Goal: Task Accomplishment & Management: Complete application form

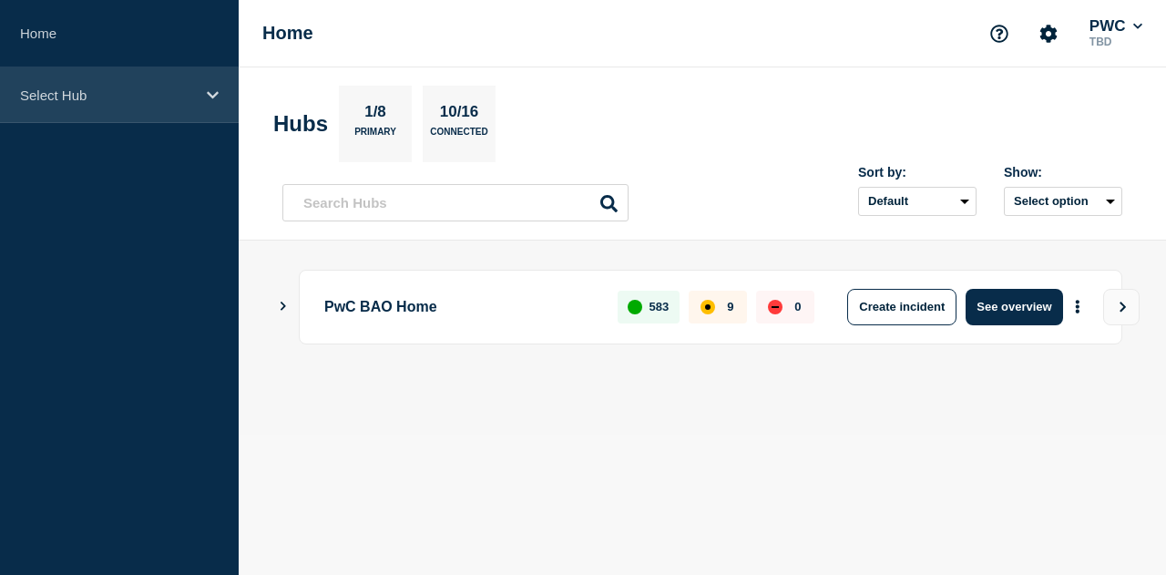
click at [222, 90] on div "Select Hub" at bounding box center [119, 95] width 239 height 56
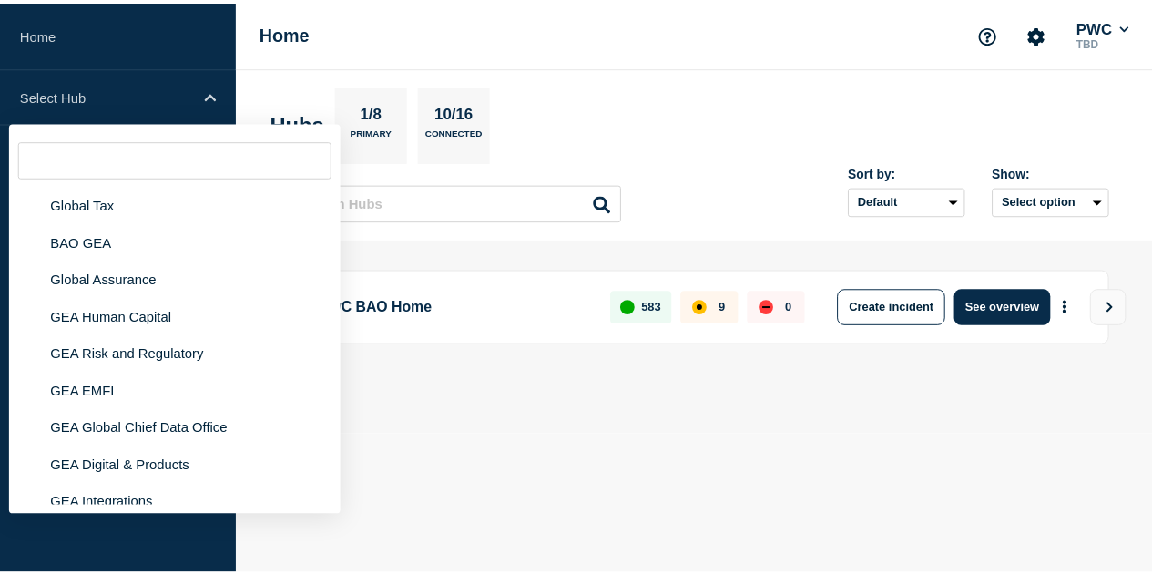
scroll to position [94, 0]
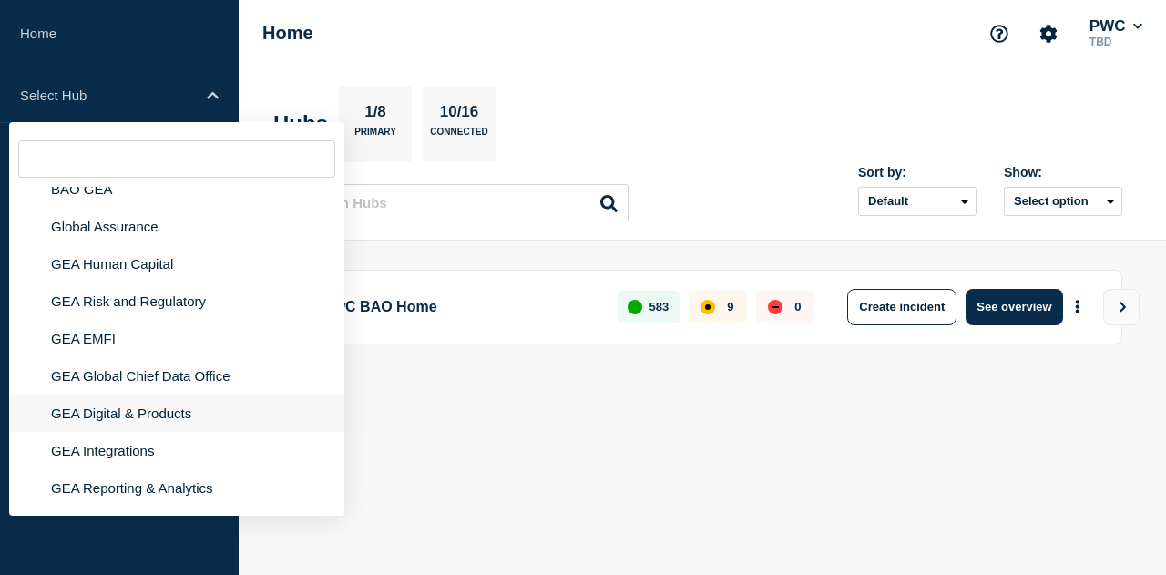
click at [211, 414] on li "GEA Digital & Products" at bounding box center [176, 412] width 335 height 37
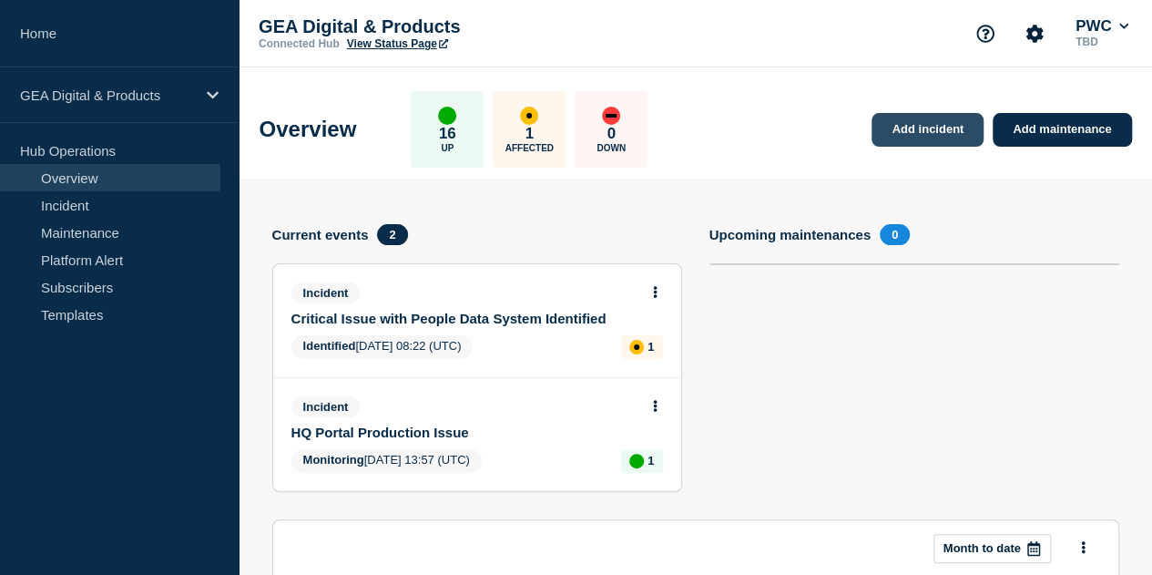
click at [931, 139] on link "Add incident" at bounding box center [928, 130] width 112 height 34
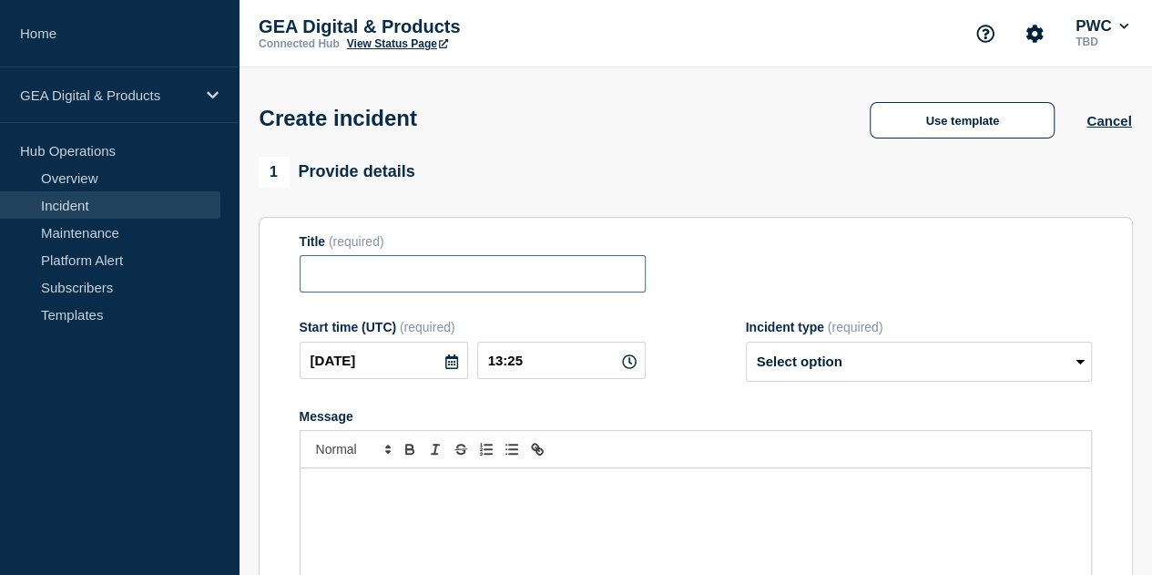
click at [390, 287] on input "Title" at bounding box center [473, 273] width 346 height 37
type input "Intermittent login issues to Brandsite"
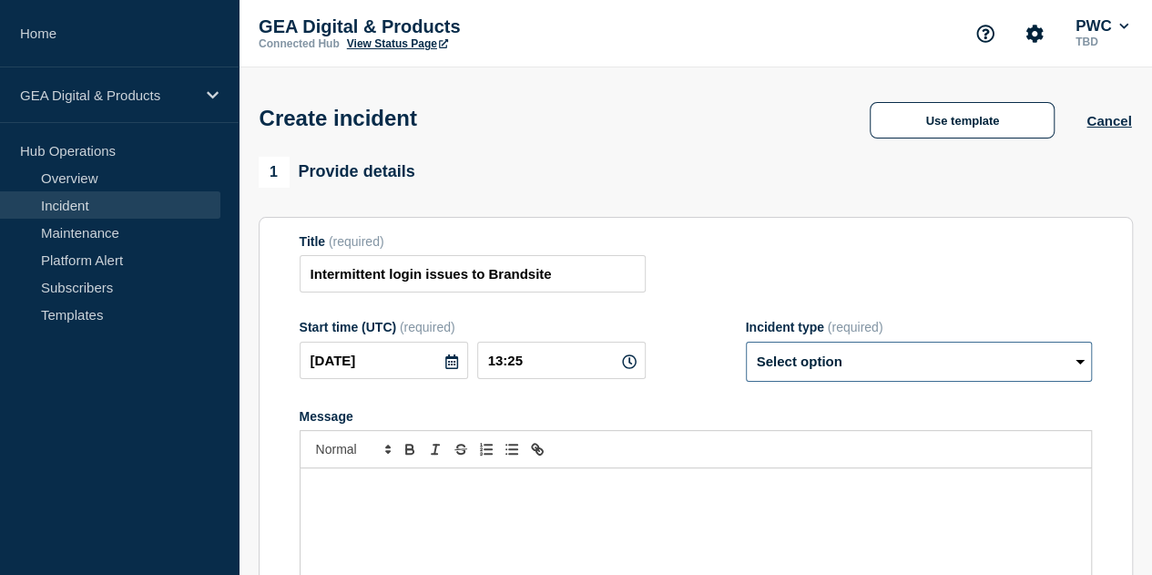
click at [1074, 371] on select "Select option Investigating Identified Monitoring" at bounding box center [919, 362] width 346 height 40
select select "investigating"
click at [746, 345] on select "Select option Investigating Identified Monitoring" at bounding box center [919, 362] width 346 height 40
click at [414, 490] on p "Message" at bounding box center [695, 487] width 763 height 16
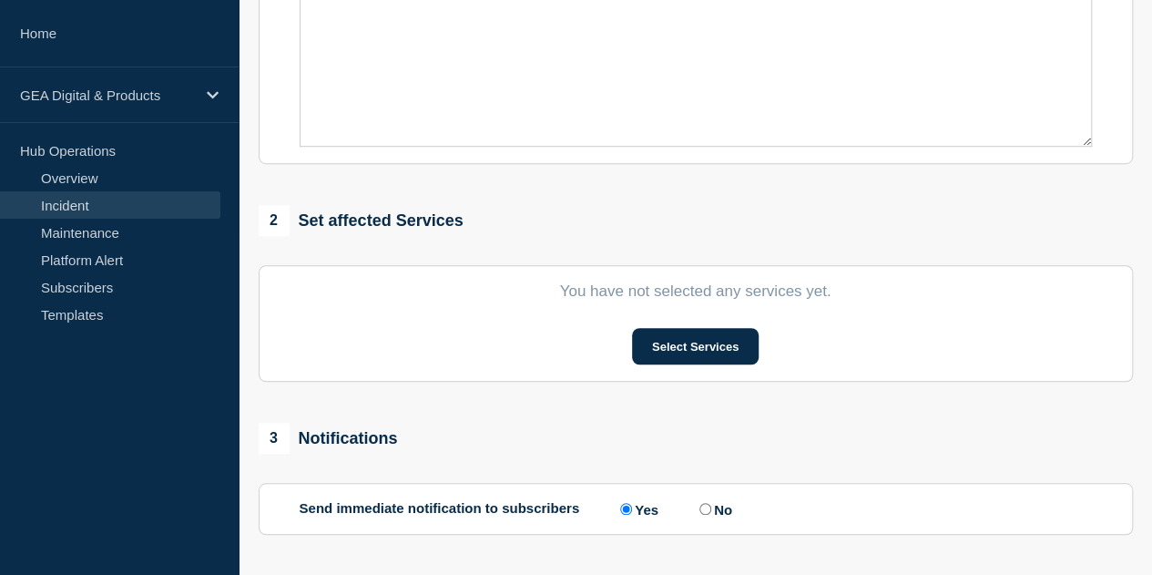
scroll to position [544, 0]
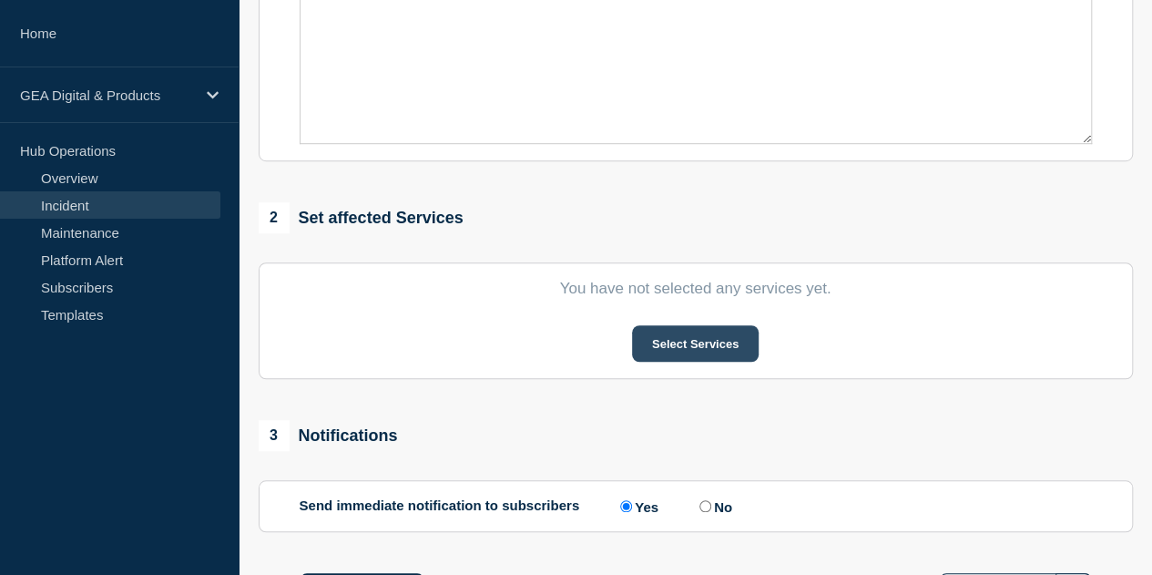
click at [698, 340] on button "Select Services" at bounding box center [695, 343] width 127 height 36
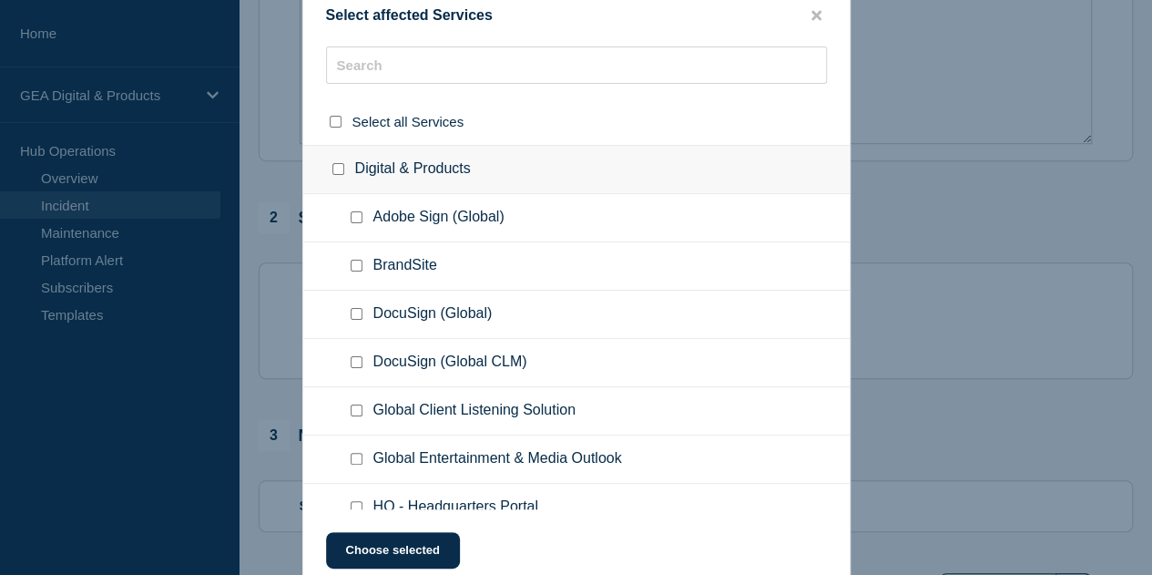
click at [357, 264] on input "BrandSite checkbox" at bounding box center [357, 266] width 12 height 12
checkbox input "true"
click at [363, 552] on button "Choose selected" at bounding box center [393, 550] width 134 height 36
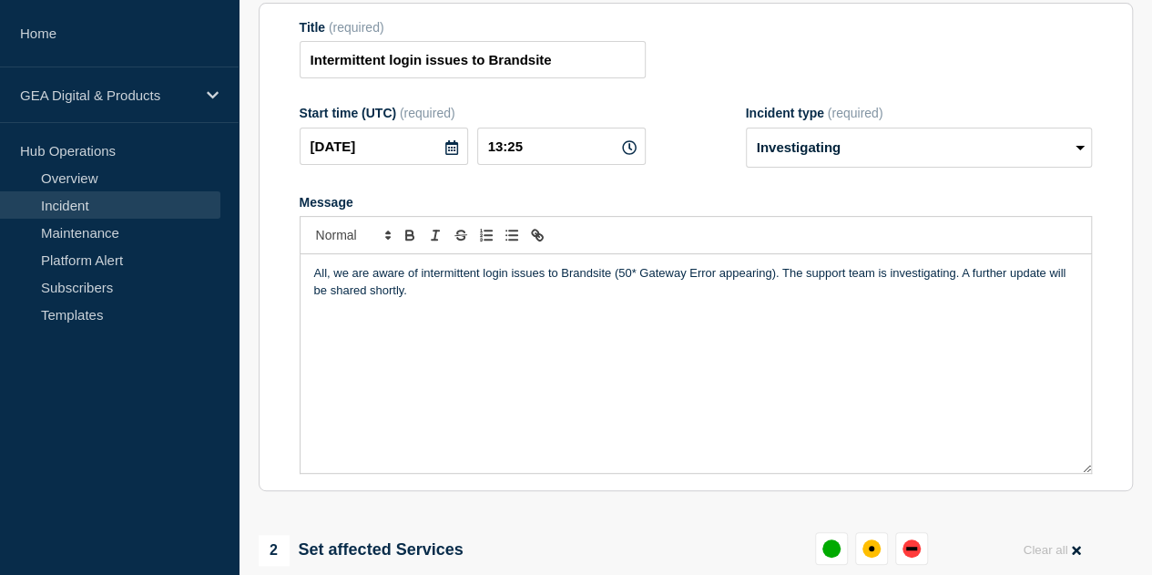
scroll to position [223, 0]
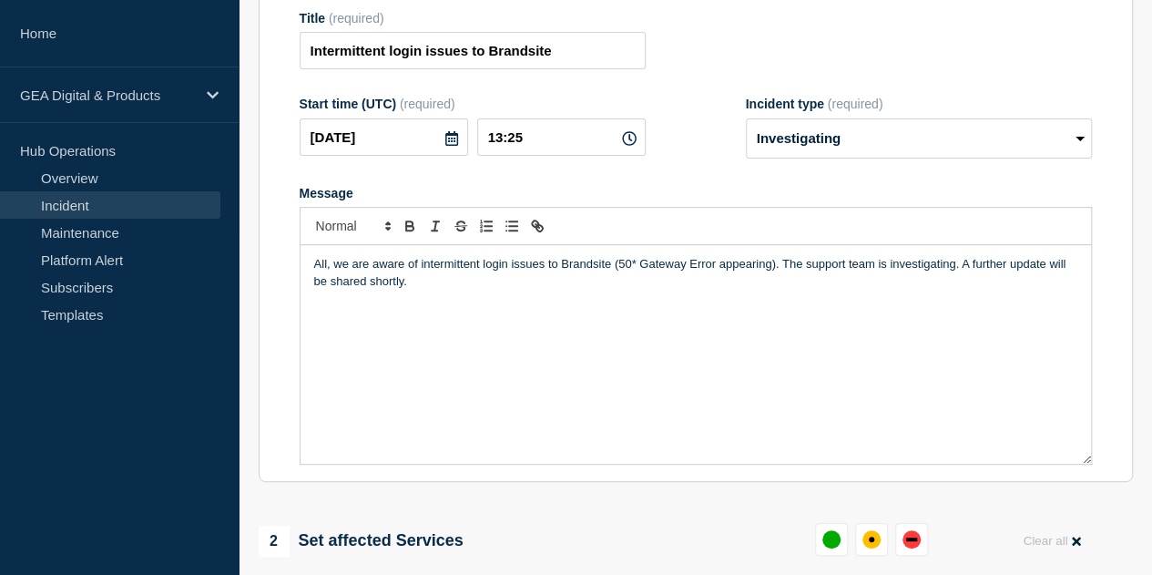
click at [772, 272] on p "All, we are aware of intermittent login issues to Brandsite (50* Gateway Error …" at bounding box center [695, 273] width 763 height 34
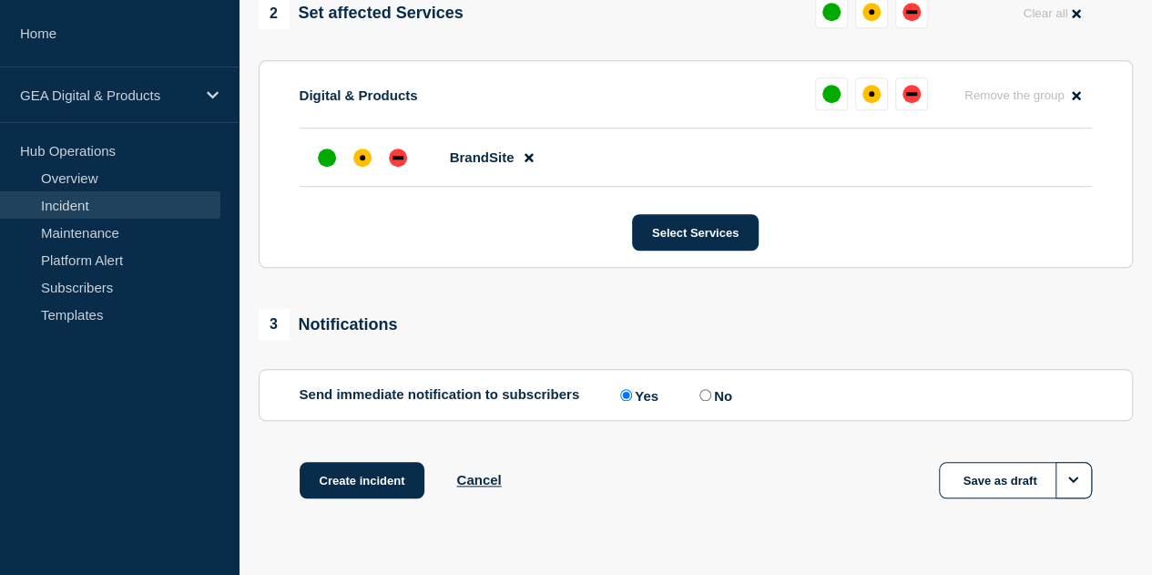
scroll to position [795, 0]
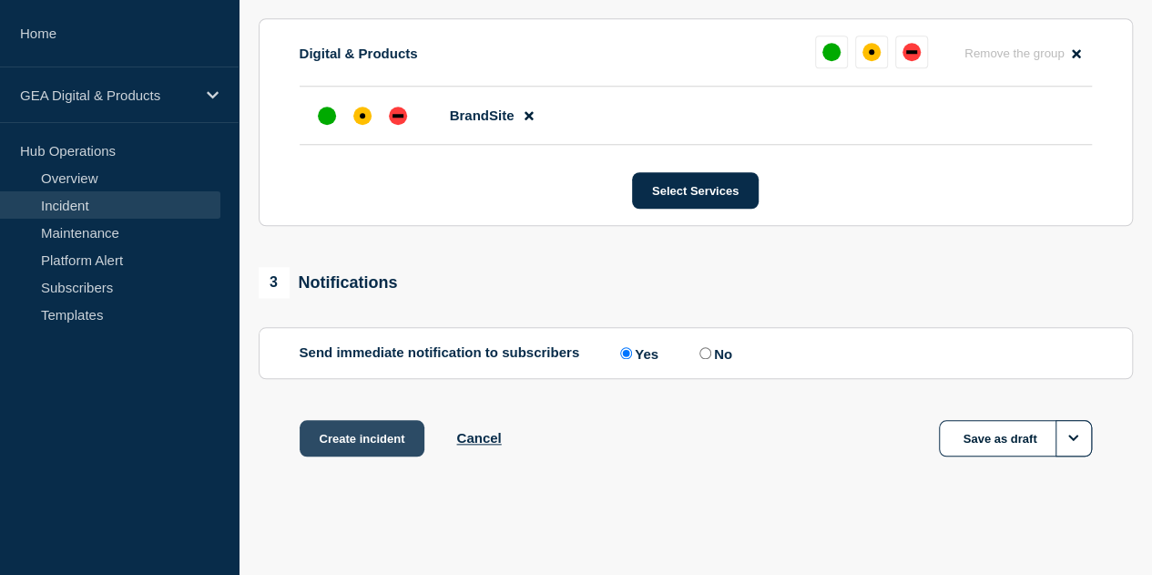
click at [341, 439] on button "Create incident" at bounding box center [363, 438] width 126 height 36
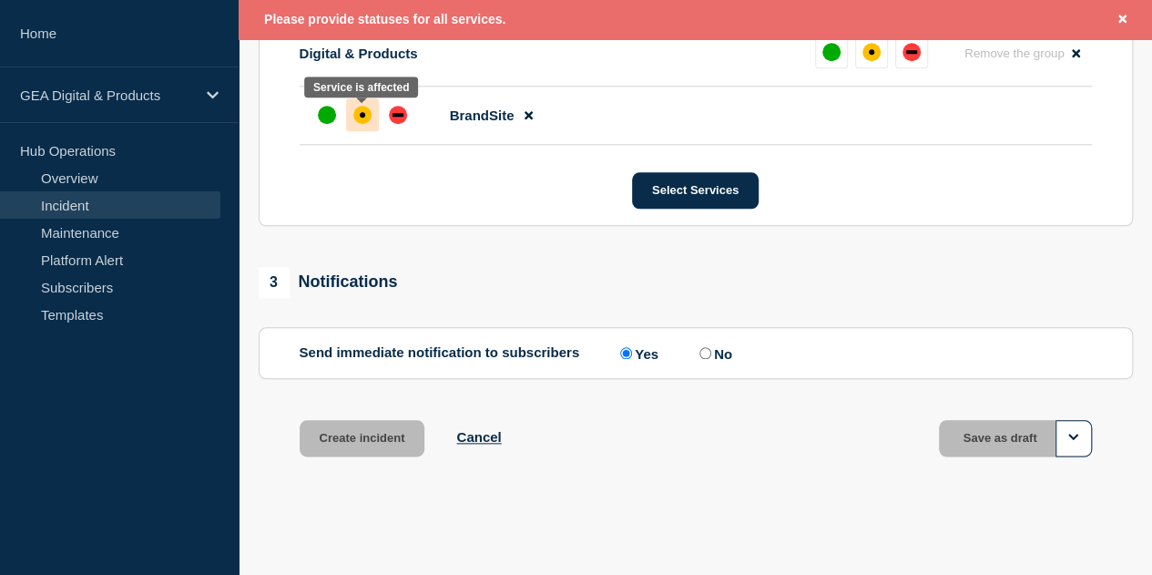
click at [364, 112] on div "affected" at bounding box center [362, 115] width 18 height 18
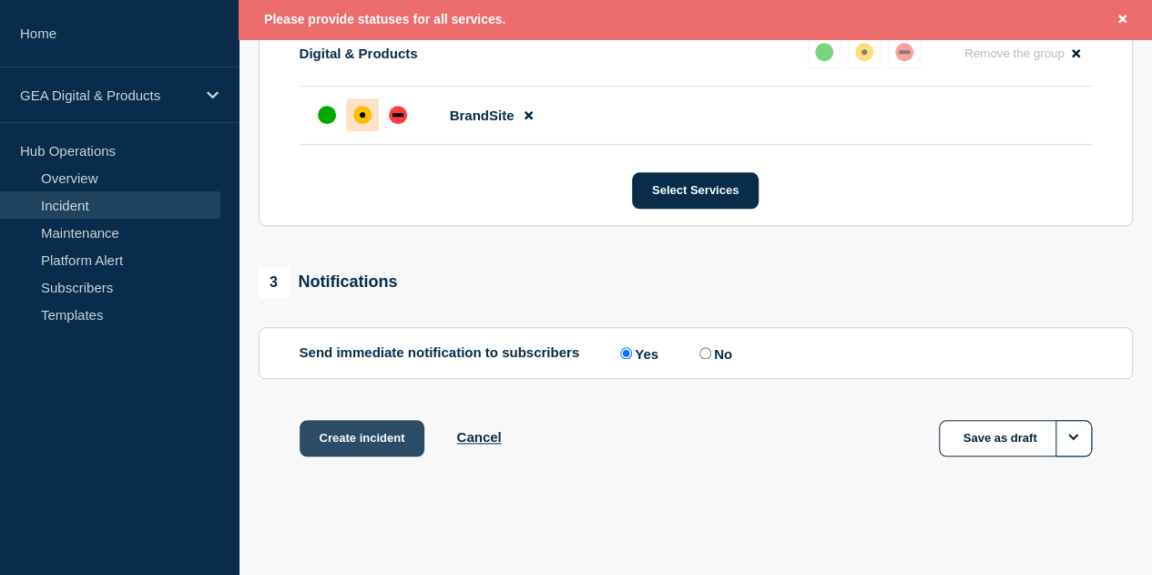
click at [352, 433] on button "Create incident" at bounding box center [363, 438] width 126 height 36
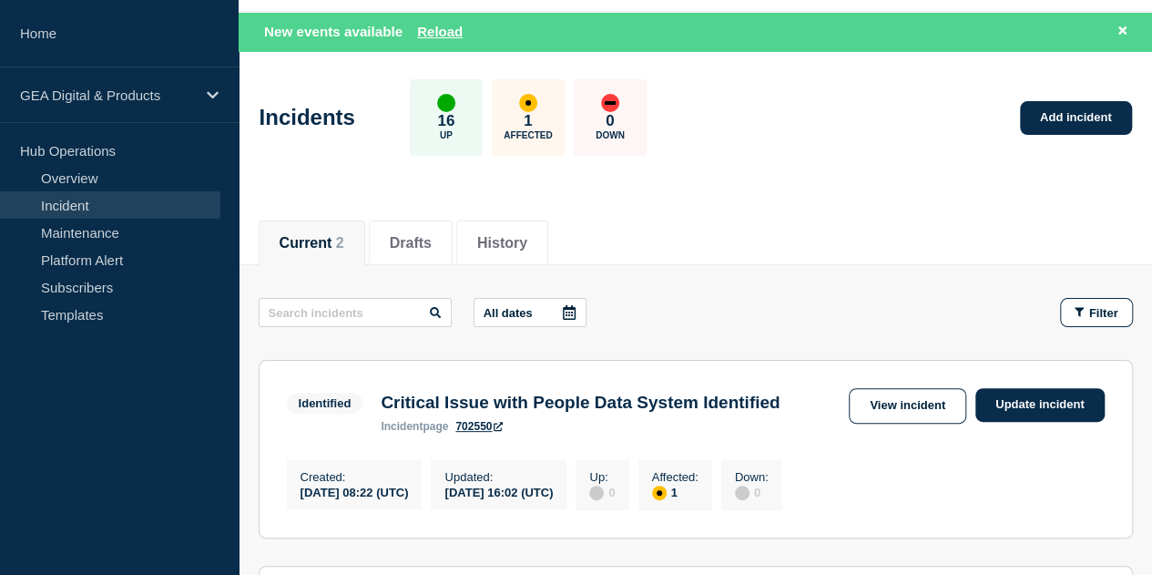
scroll to position [55, 0]
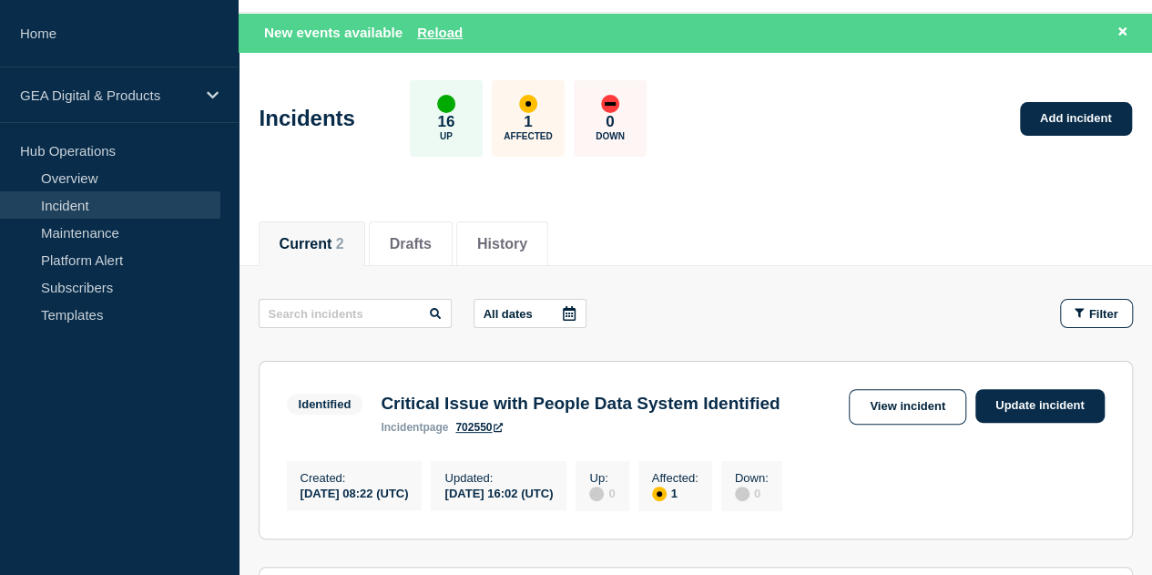
click at [82, 204] on link "Incident" at bounding box center [110, 204] width 220 height 27
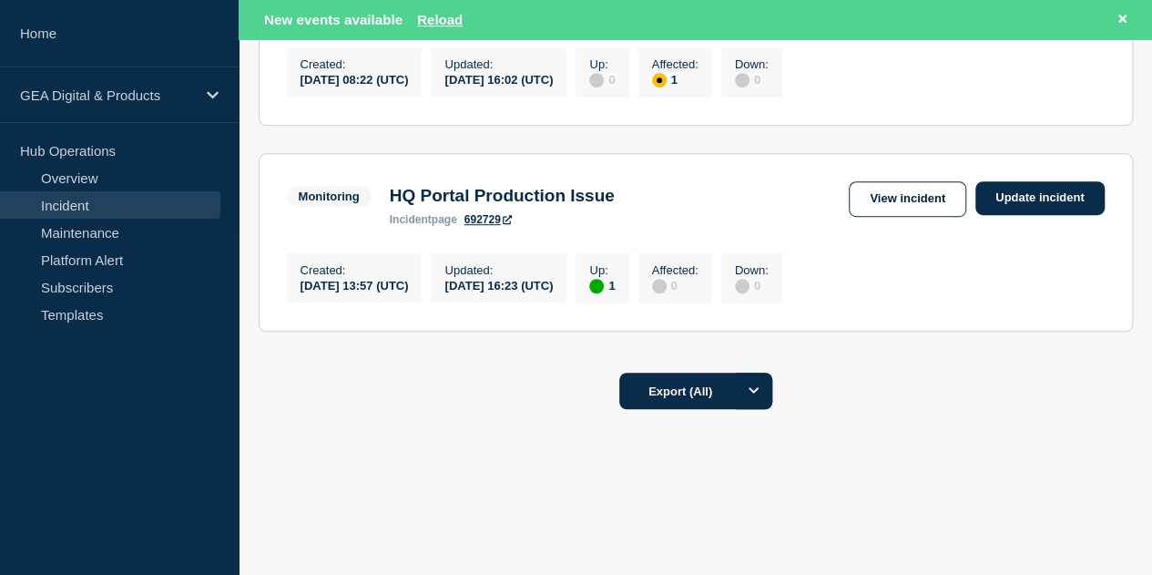
scroll to position [0, 0]
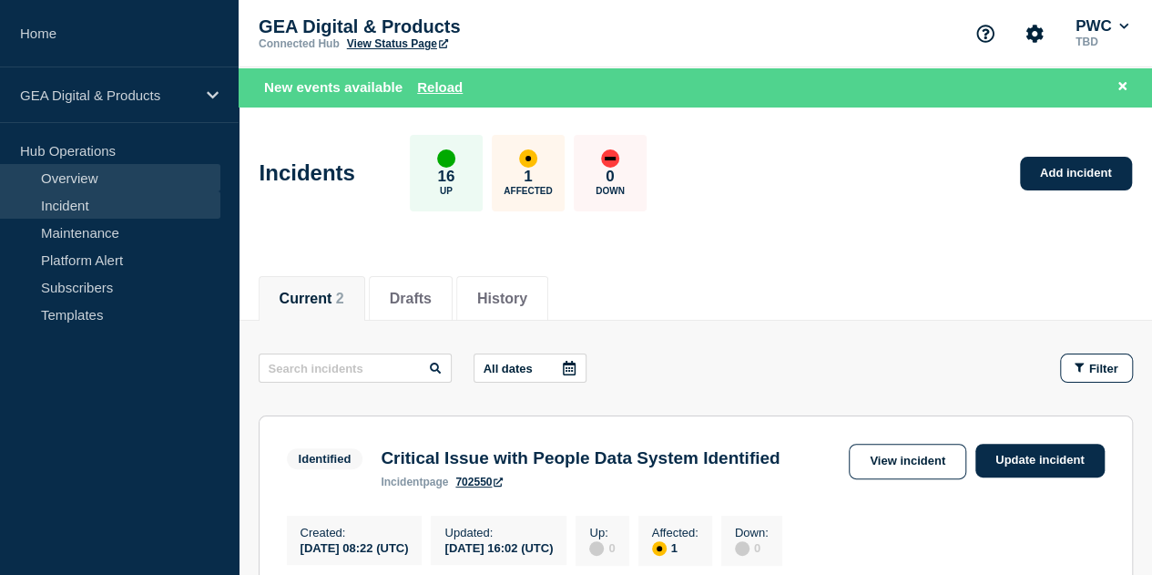
click at [47, 180] on link "Overview" at bounding box center [110, 177] width 220 height 27
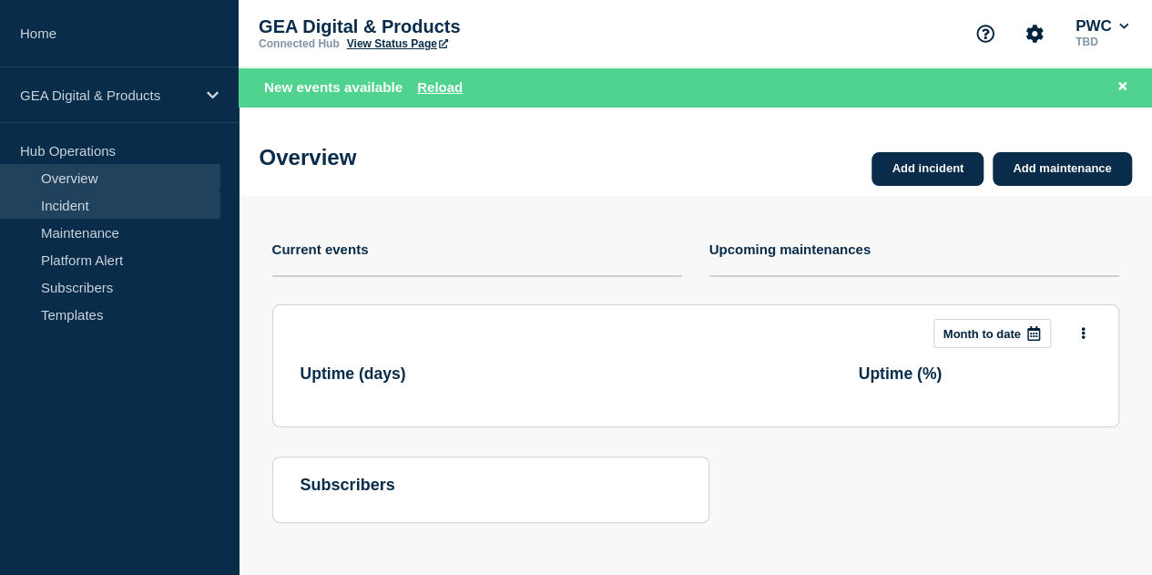
click at [97, 203] on link "Incident" at bounding box center [110, 204] width 220 height 27
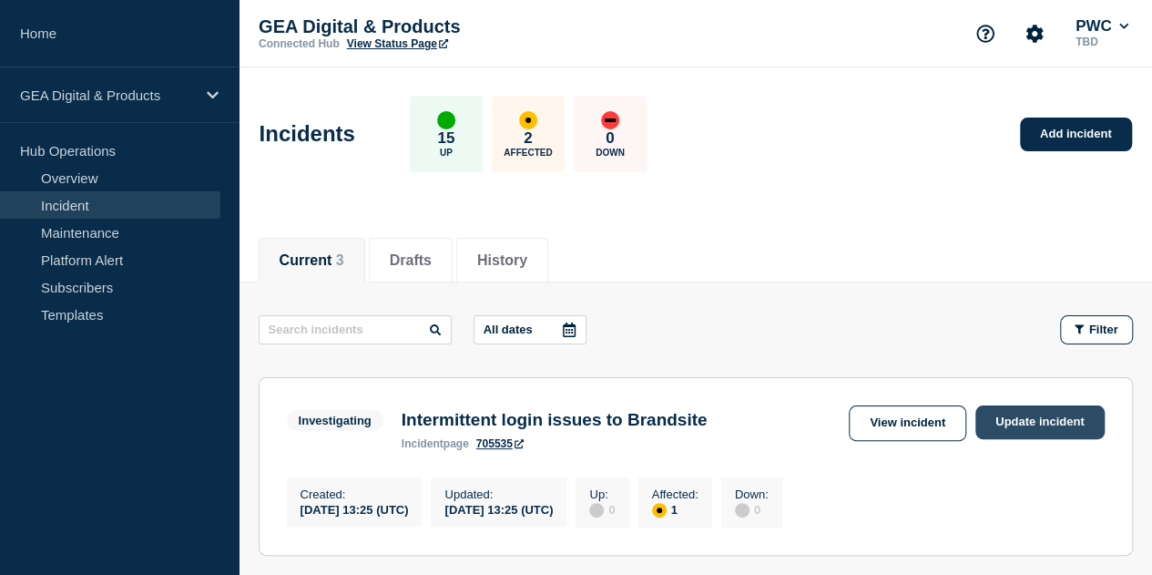
click at [1069, 417] on link "Update incident" at bounding box center [1040, 422] width 129 height 34
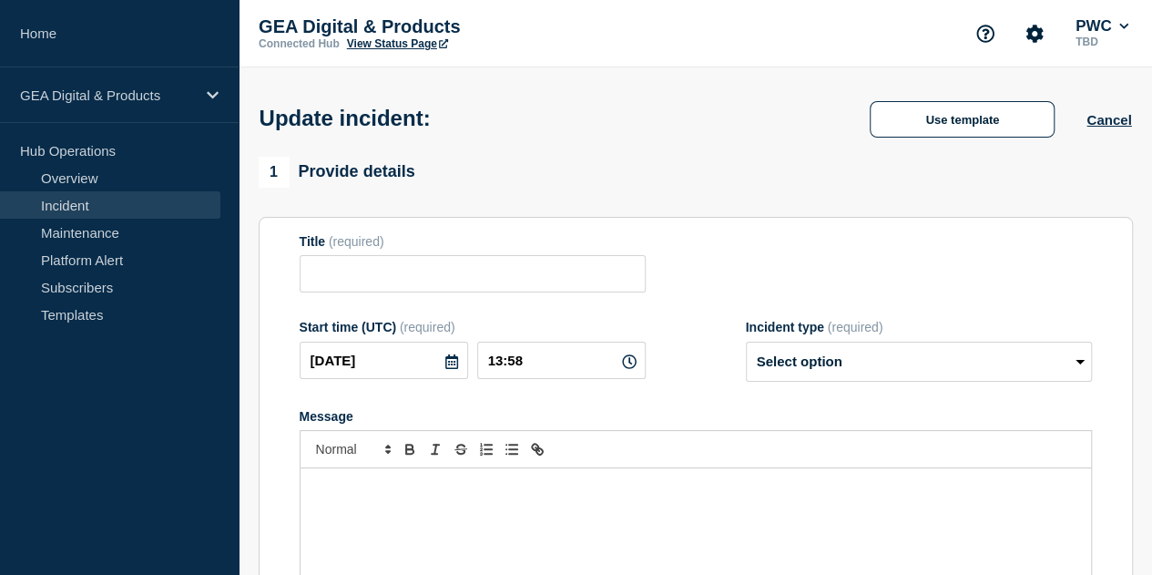
type input "Intermittent login issues to Brandsite"
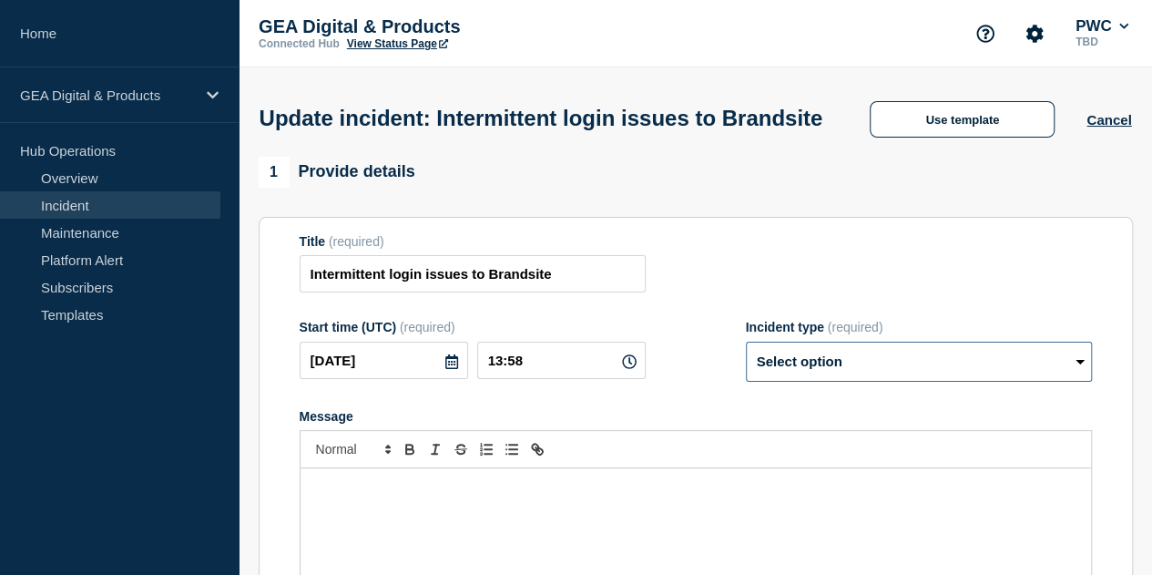
click at [1080, 382] on select "Select option Investigating Identified Monitoring Resolved" at bounding box center [919, 362] width 346 height 40
select select "monitoring"
click at [746, 376] on select "Select option Investigating Identified Monitoring Resolved" at bounding box center [919, 362] width 346 height 40
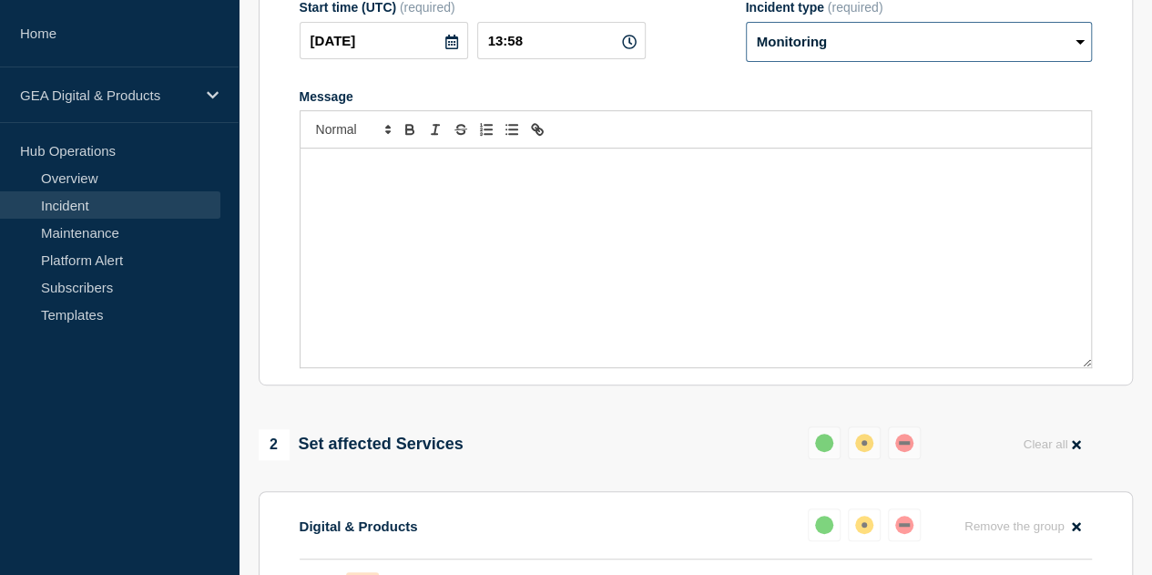
scroll to position [323, 0]
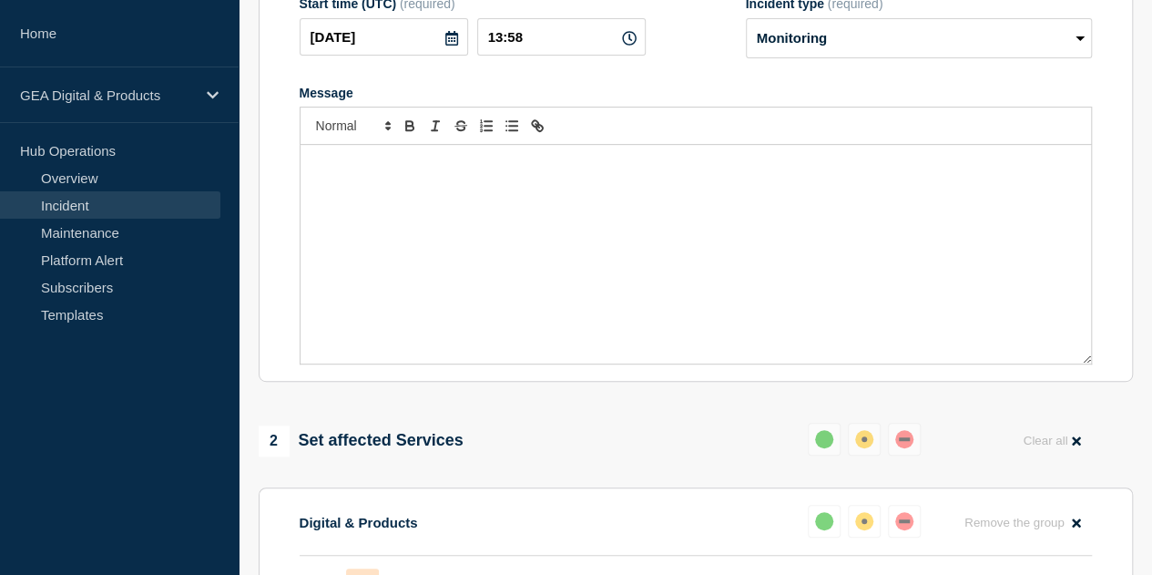
click at [457, 216] on div "Message" at bounding box center [696, 254] width 791 height 219
click at [819, 448] on div "up" at bounding box center [824, 439] width 18 height 18
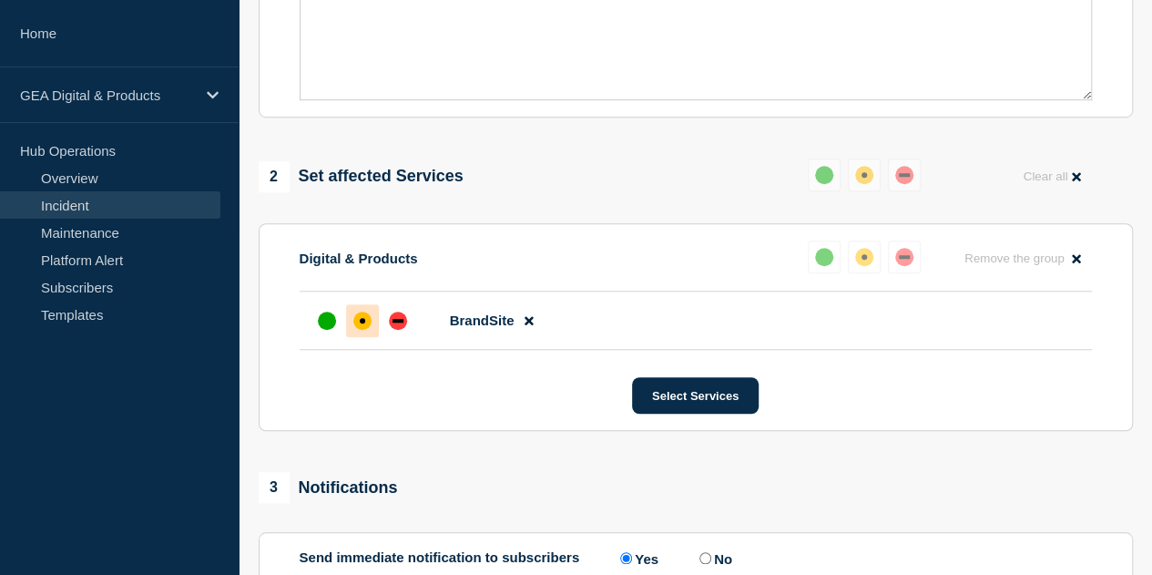
scroll to position [635, 0]
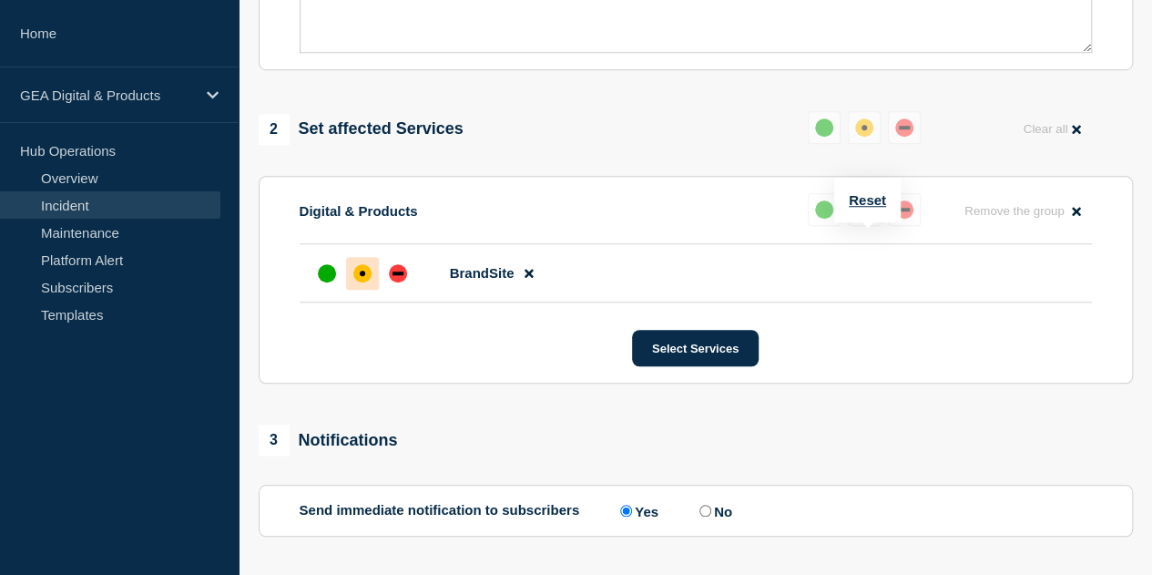
click at [816, 226] on button at bounding box center [824, 209] width 33 height 33
click at [324, 282] on div "up" at bounding box center [327, 273] width 18 height 18
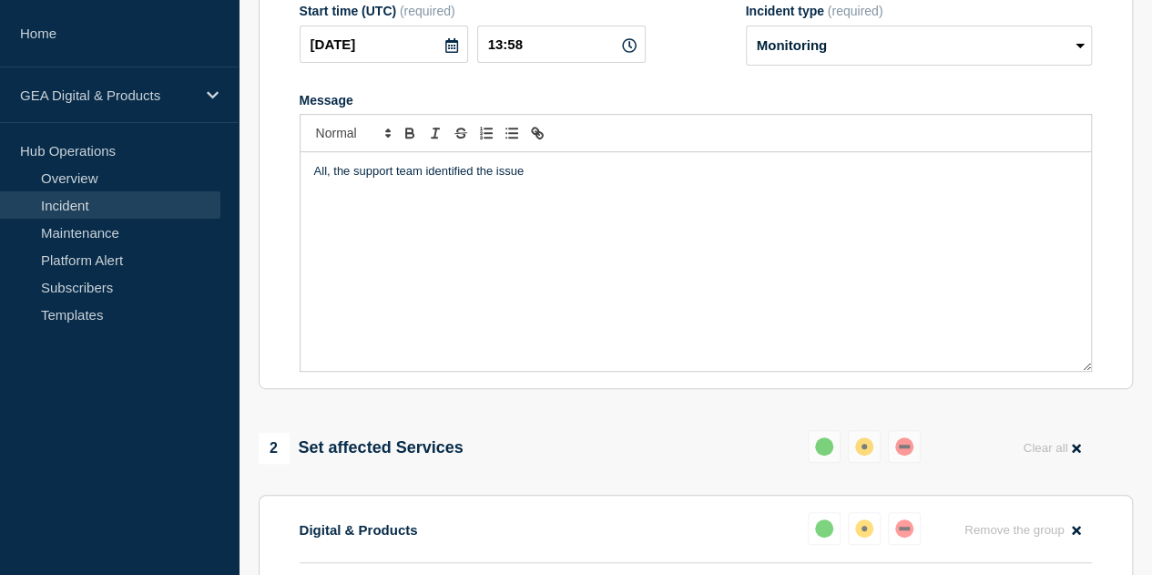
scroll to position [251, 0]
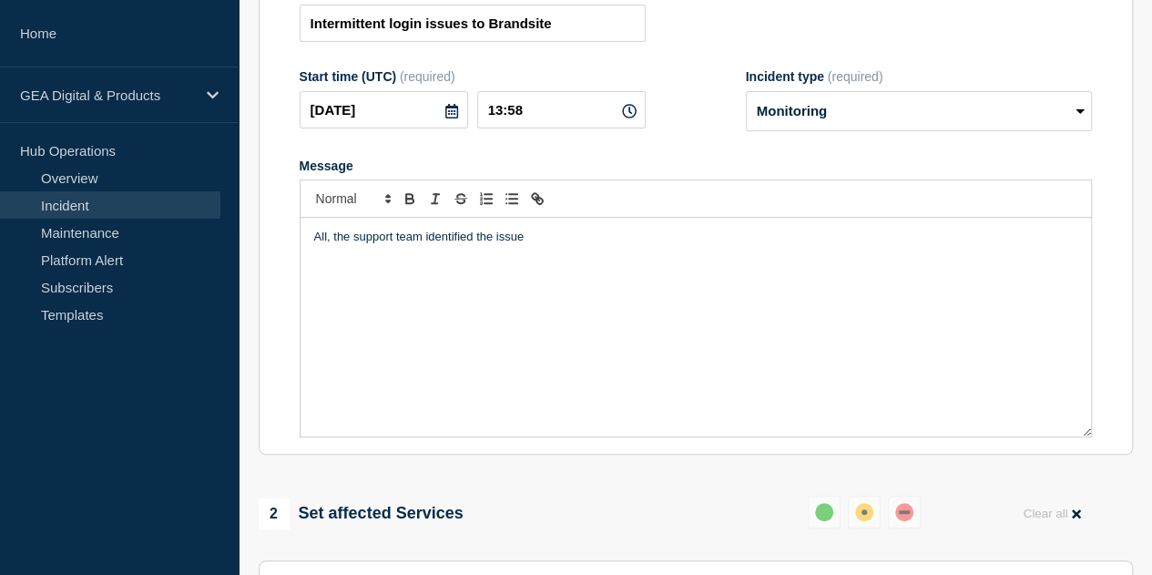
click at [548, 245] on p "All, the support team identified the issue" at bounding box center [695, 237] width 763 height 16
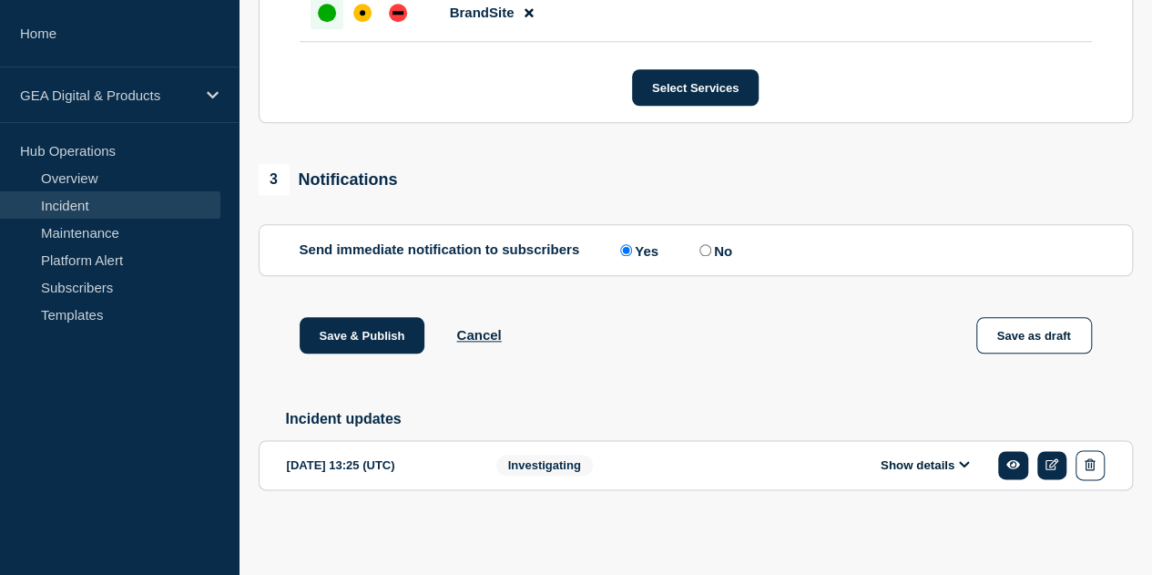
scroll to position [932, 0]
click at [346, 331] on button "Save & Publish" at bounding box center [363, 335] width 126 height 36
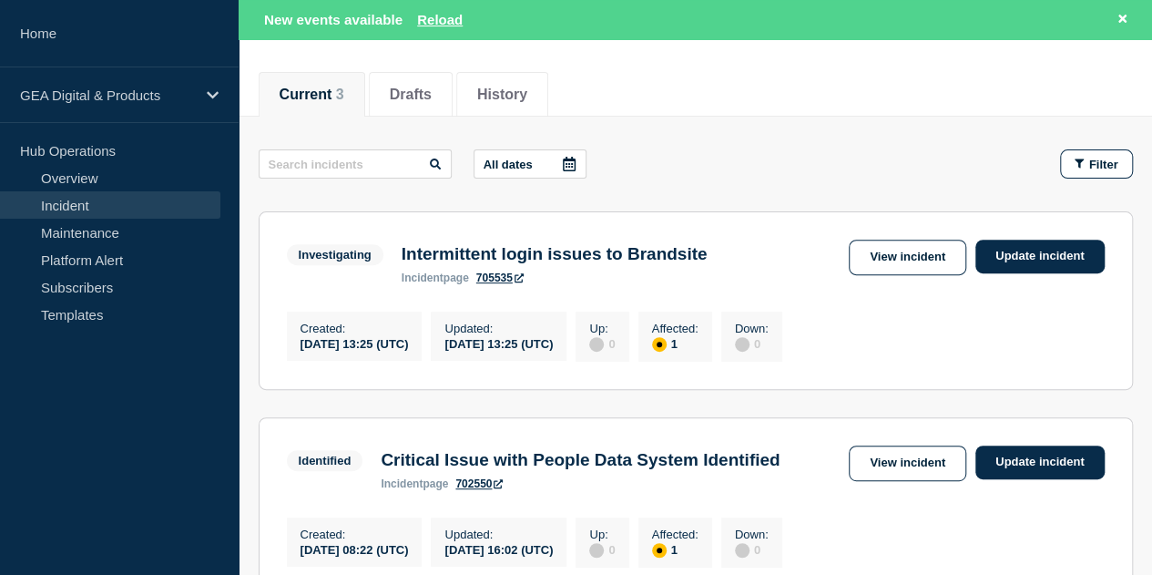
scroll to position [233, 0]
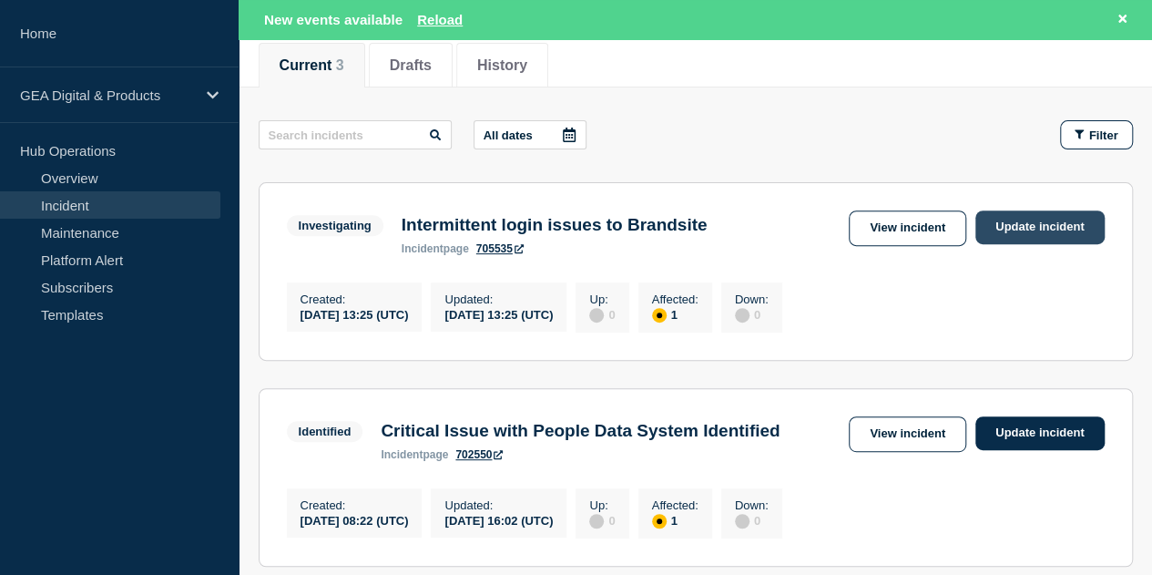
click at [1018, 232] on link "Update incident" at bounding box center [1040, 227] width 129 height 34
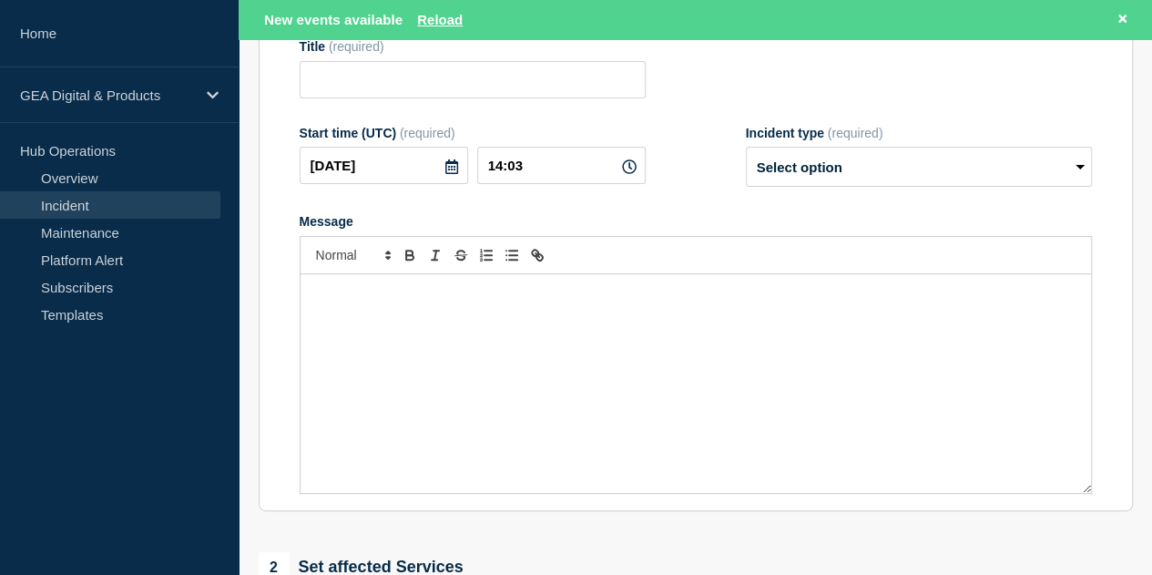
type input "Intermittent login issues to Brandsite"
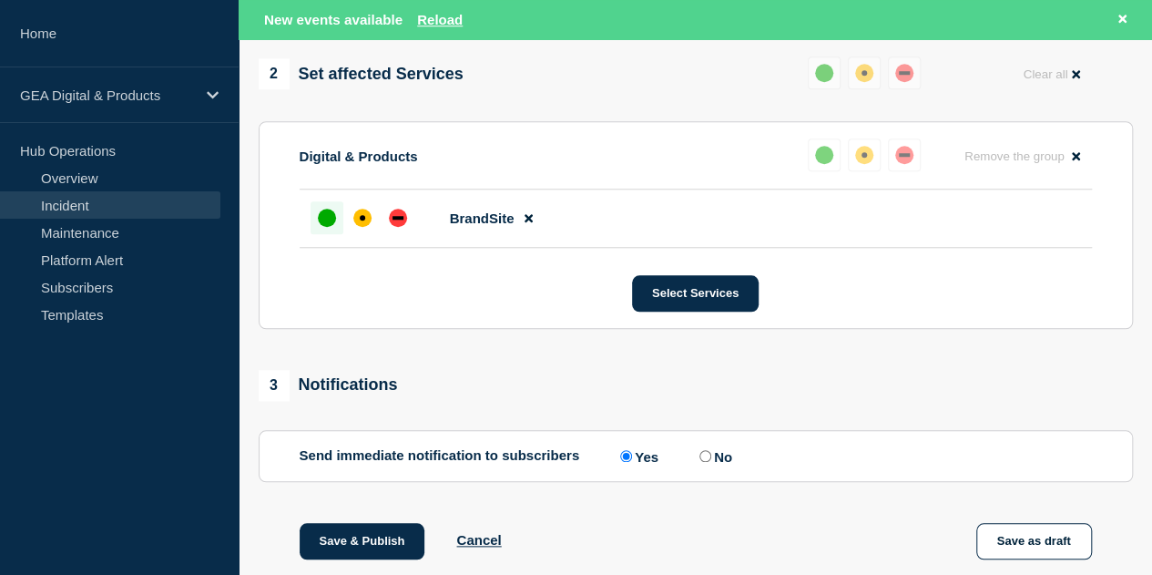
scroll to position [732, 0]
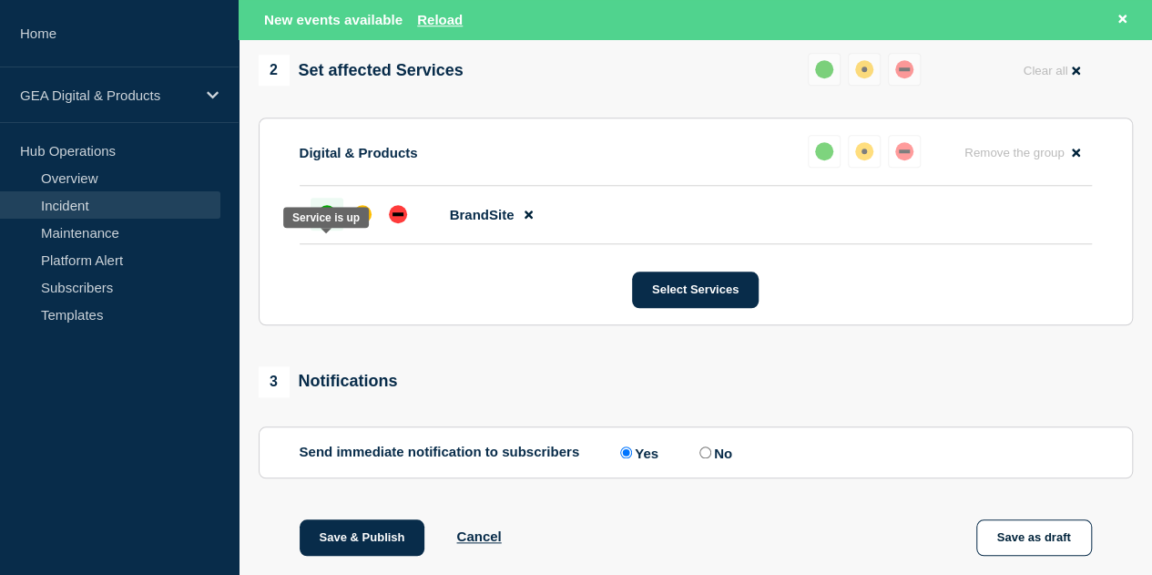
click at [321, 223] on div "up" at bounding box center [327, 214] width 18 height 18
click at [76, 200] on link "Incident" at bounding box center [110, 204] width 220 height 27
